Goal: Navigation & Orientation: Find specific page/section

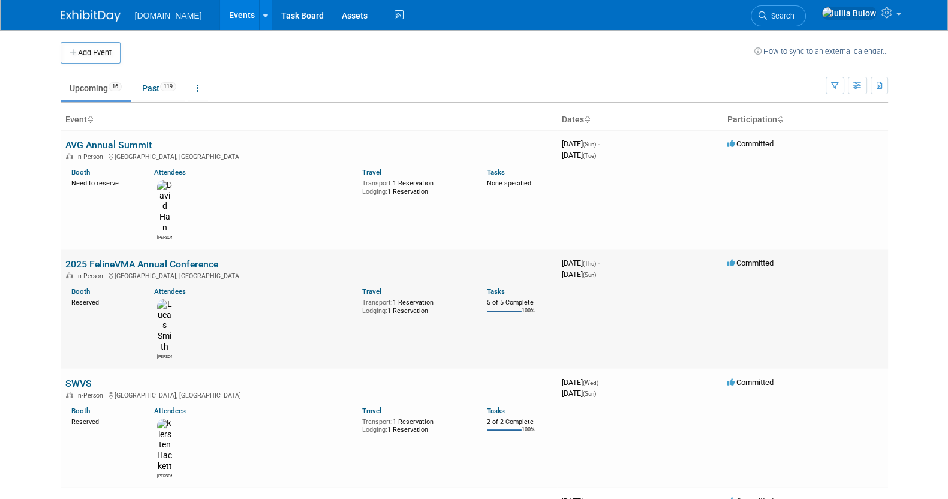
click at [170, 258] on link "2025 FelineVMA Annual Conference" at bounding box center [141, 263] width 153 height 11
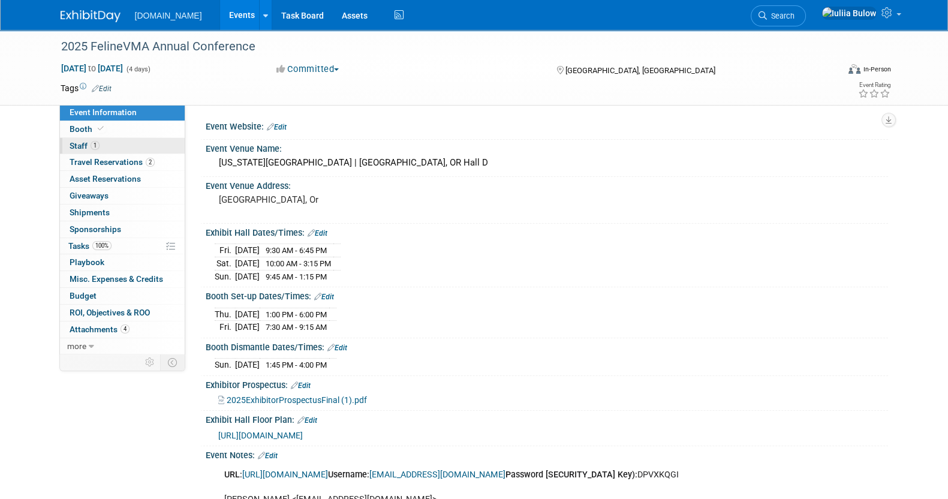
click at [142, 146] on link "1 Staff 1" at bounding box center [122, 146] width 125 height 16
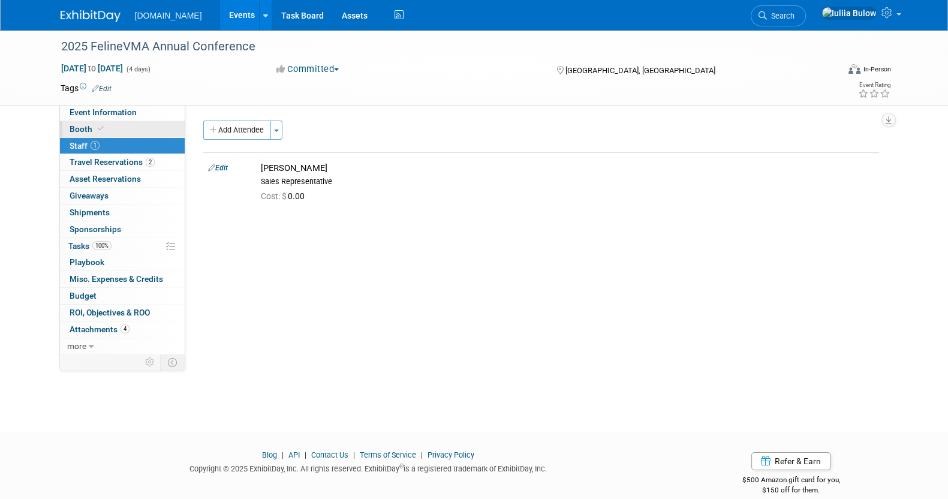
click at [140, 132] on link "Booth" at bounding box center [122, 129] width 125 height 16
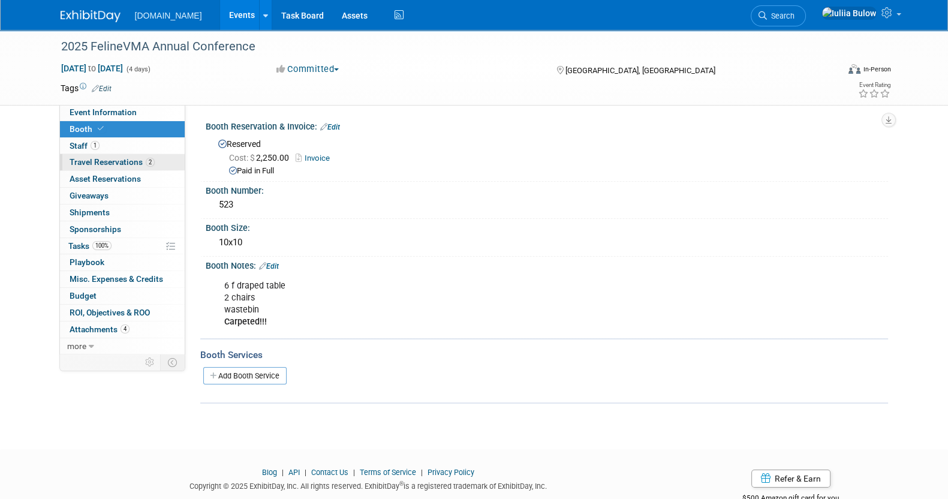
click at [97, 161] on span "Travel Reservations 2" at bounding box center [112, 162] width 85 height 10
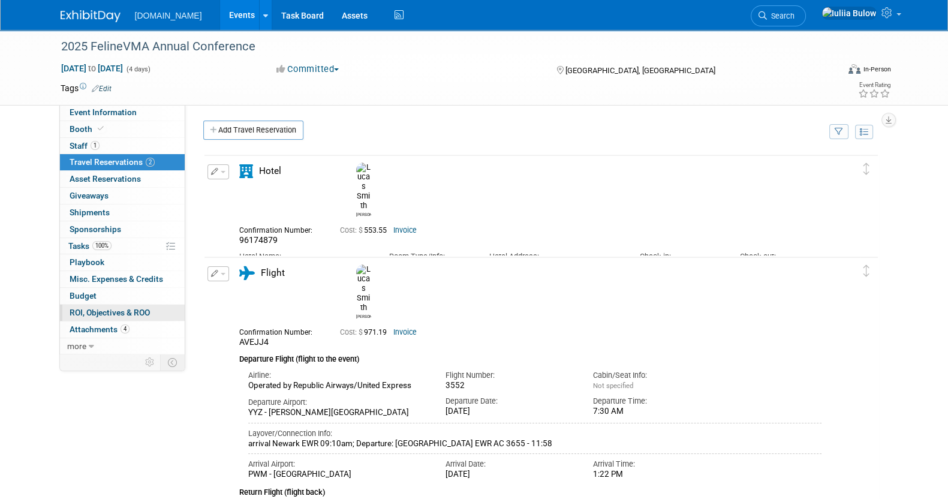
click at [131, 317] on link "0 ROI, Objectives & ROO 0" at bounding box center [122, 313] width 125 height 16
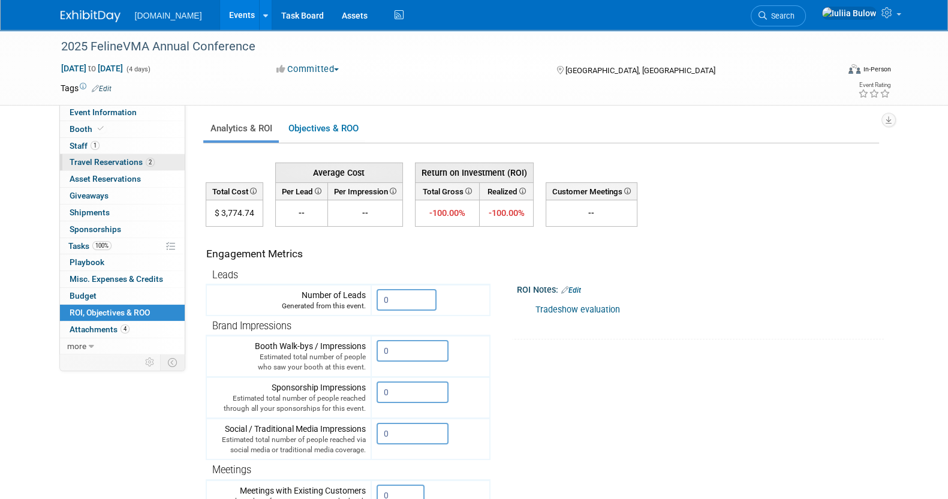
click at [135, 164] on span "Travel Reservations 2" at bounding box center [112, 162] width 85 height 10
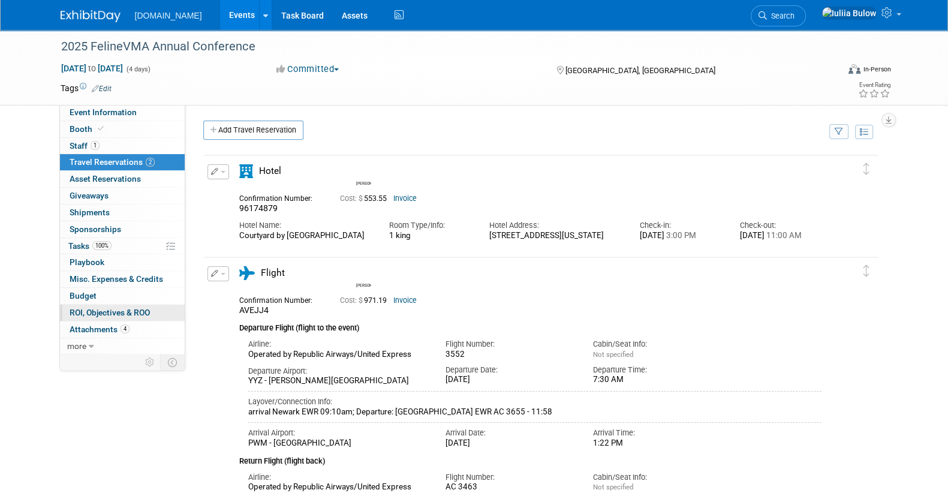
click at [134, 310] on span "ROI, Objectives & ROO 0" at bounding box center [110, 313] width 80 height 10
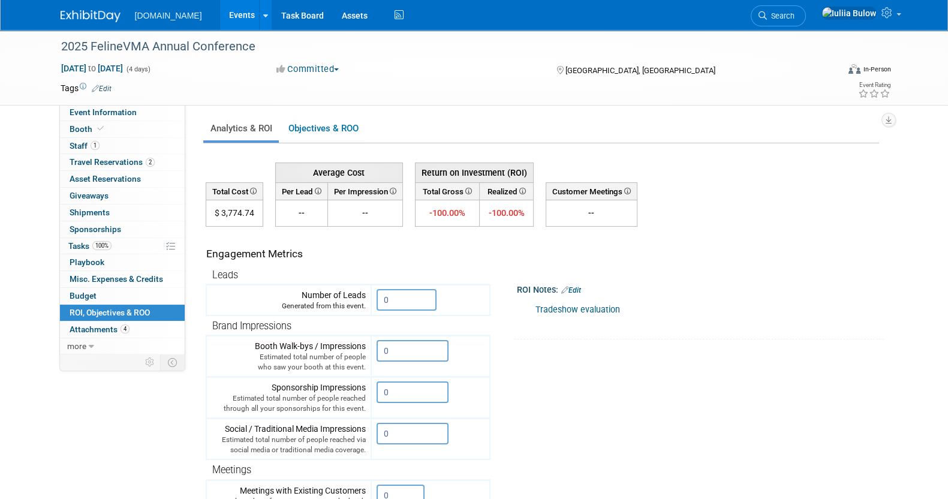
click at [591, 305] on link "Tradeshow evaluation" at bounding box center [577, 310] width 85 height 10
click at [122, 115] on span "Event Information" at bounding box center [103, 112] width 67 height 10
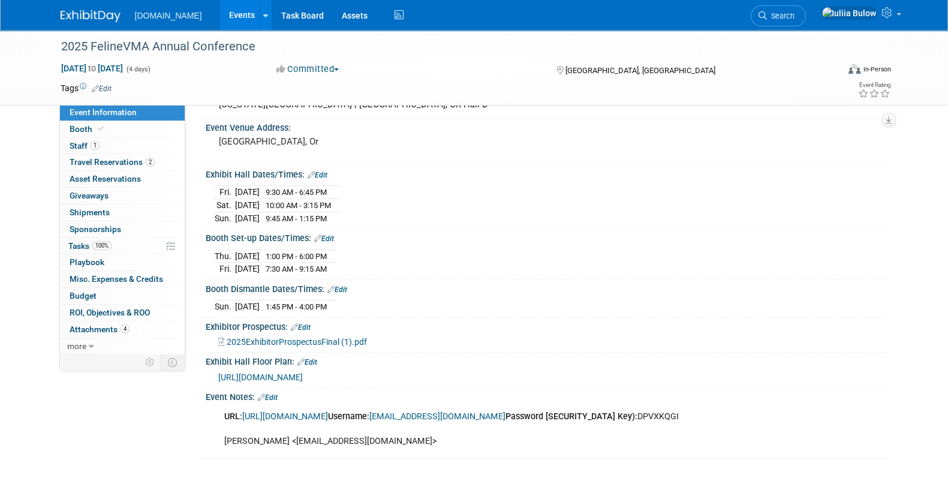
scroll to position [149, 0]
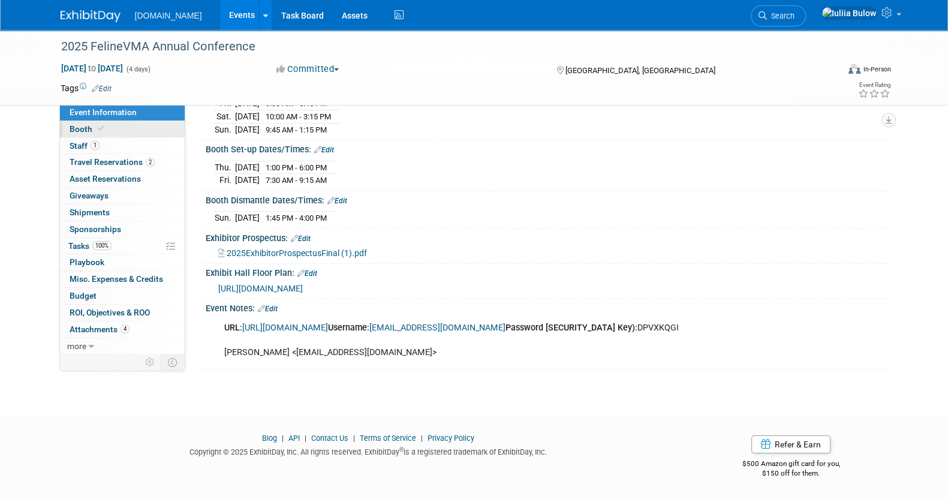
click at [102, 134] on link "Booth" at bounding box center [122, 129] width 125 height 16
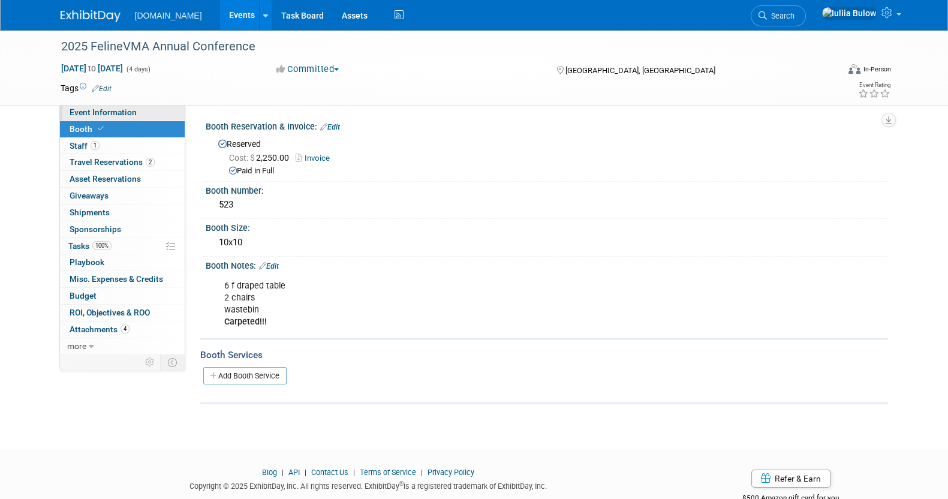
click at [137, 116] on link "Event Information" at bounding box center [122, 112] width 125 height 16
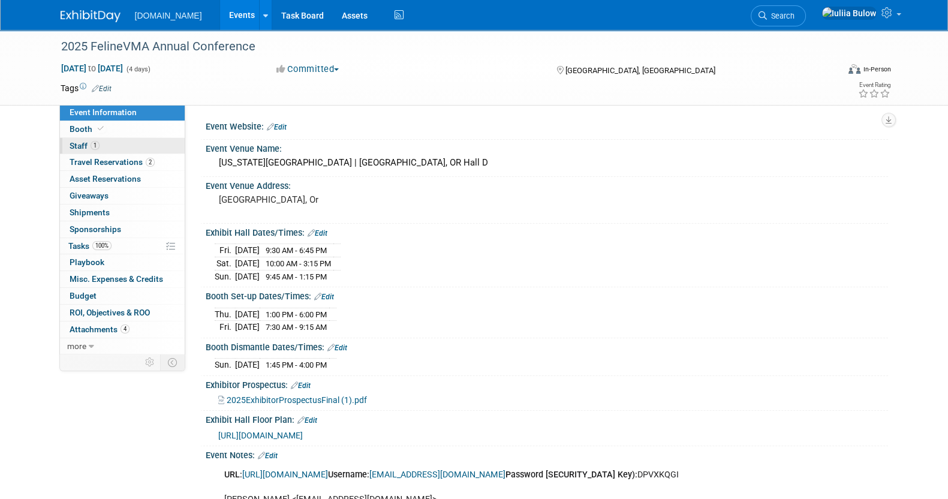
click at [114, 147] on link "1 Staff 1" at bounding box center [122, 146] width 125 height 16
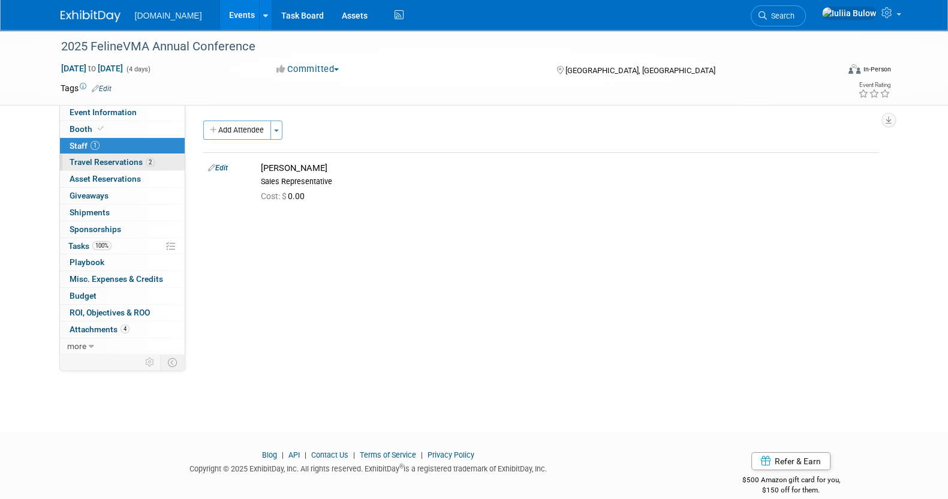
click at [121, 163] on span "Travel Reservations 2" at bounding box center [112, 162] width 85 height 10
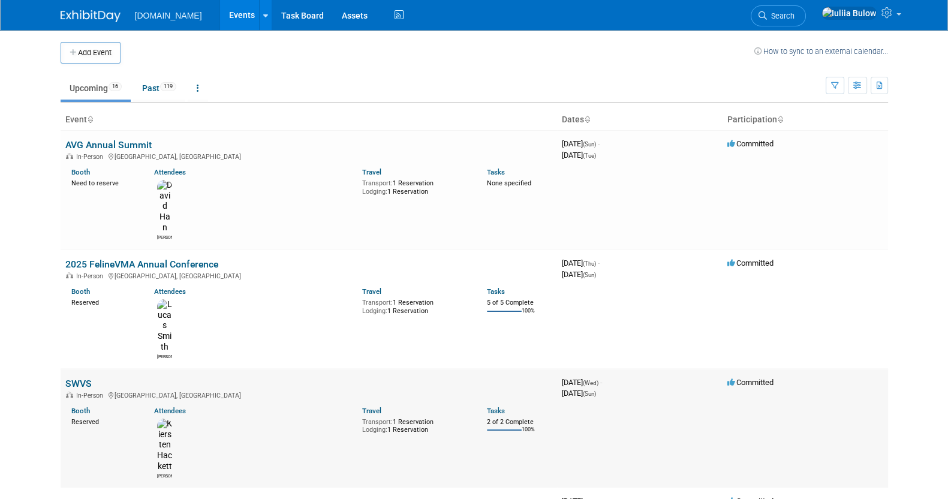
click at [76, 378] on link "SWVS" at bounding box center [78, 383] width 26 height 11
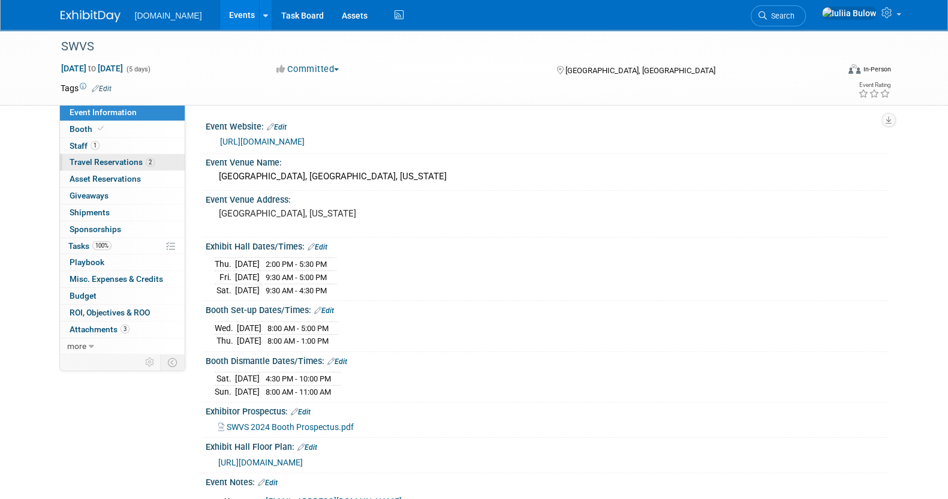
click at [141, 161] on span "Travel Reservations 2" at bounding box center [112, 162] width 85 height 10
